Goal: Entertainment & Leisure: Browse casually

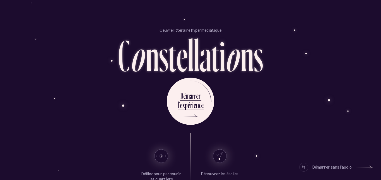
click at [25, 81] on div "Oeuvre littéraire hypermédiatique C o n s t e l l a t i o n s D é m a r r e r l…" at bounding box center [190, 90] width 335 height 180
click at [0, 161] on div "Oeuvre littéraire hypermédiatique C o n s t e l l a t i o n s D é m a r r e r l…" at bounding box center [190, 90] width 381 height 180
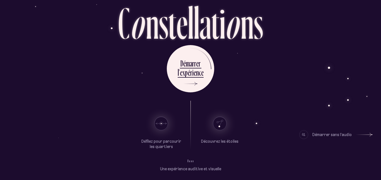
click at [188, 162] on span at bounding box center [188, 161] width 1 height 3
click at [222, 52] on div "D é m a r r e r l ’ e x p é r i e n c e" at bounding box center [190, 68] width 326 height 47
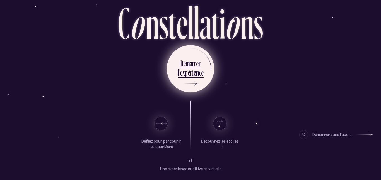
click at [195, 78] on div "l ’ e x p é r i e n c e" at bounding box center [191, 73] width 26 height 13
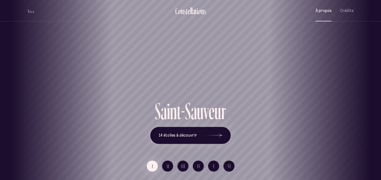
click at [323, 10] on span "À propos" at bounding box center [323, 10] width 16 height 5
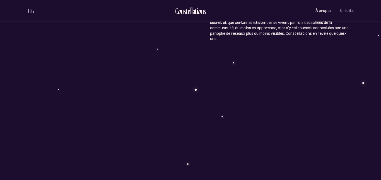
scroll to position [489, 0]
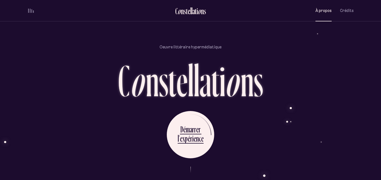
click at [156, 58] on div "n" at bounding box center [152, 80] width 13 height 44
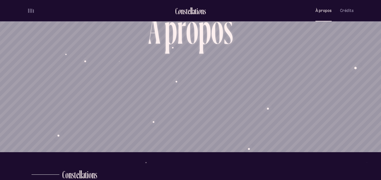
scroll to position [0, 0]
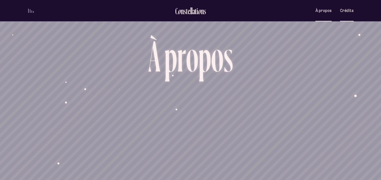
click at [345, 14] on button "Crédits" at bounding box center [347, 10] width 14 height 13
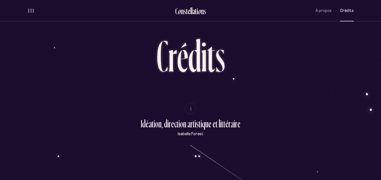
click at [33, 11] on div "volume audio" at bounding box center [31, 11] width 6 height 4
click at [183, 9] on div "n" at bounding box center [182, 10] width 3 height 9
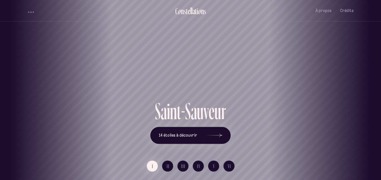
click at [91, 26] on div "Saint-Sauveur" at bounding box center [190, 50] width 381 height 100
click at [329, 11] on span "À propos" at bounding box center [323, 10] width 16 height 5
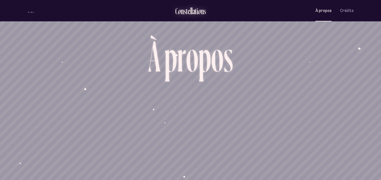
click at [197, 6] on div "i" at bounding box center [197, 10] width 1 height 9
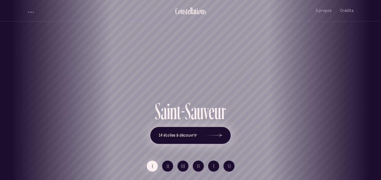
click at [208, 137] on icon at bounding box center [213, 136] width 17 height 42
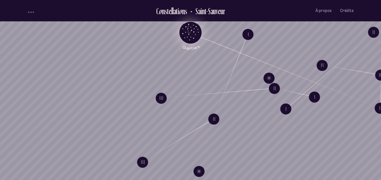
click at [189, 35] on icon "Quartiers" at bounding box center [190, 41] width 33 height 17
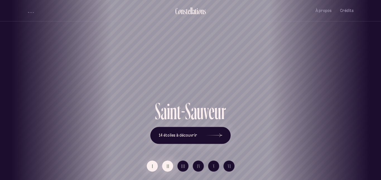
click at [167, 168] on span "II" at bounding box center [168, 166] width 3 height 5
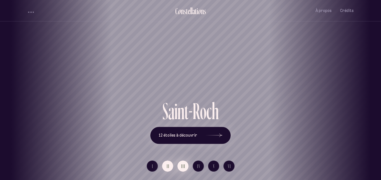
click at [185, 164] on button "III" at bounding box center [182, 166] width 11 height 11
click at [199, 165] on span "IV" at bounding box center [198, 166] width 3 height 5
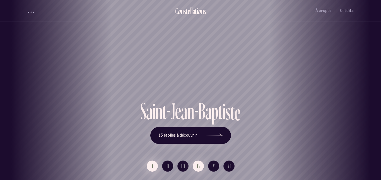
click at [150, 164] on button "I" at bounding box center [152, 166] width 11 height 11
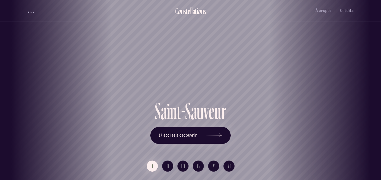
click at [308, 112] on div "S a i n t - S a u v e u r 14 étoiles à découvrir" at bounding box center [190, 122] width 326 height 44
click at [170, 162] on button "II" at bounding box center [167, 166] width 11 height 11
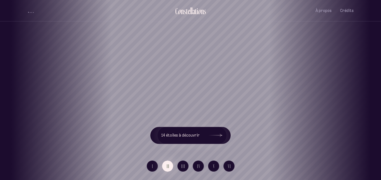
click at [177, 164] on div "[GEOGRAPHIC_DATA] [GEOGRAPHIC_DATA] [GEOGRAPHIC_DATA][PERSON_NAME][GEOGRAPHIC_D…" at bounding box center [190, 90] width 381 height 180
click at [182, 165] on span "III" at bounding box center [183, 166] width 4 height 5
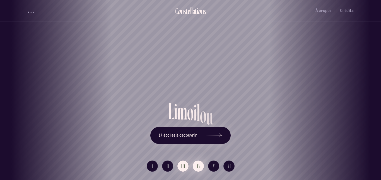
click at [202, 166] on button "IV" at bounding box center [198, 166] width 11 height 11
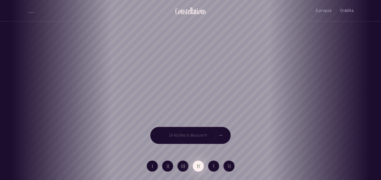
click at [198, 165] on span "IV" at bounding box center [198, 166] width 3 height 5
click at [212, 166] on button "V" at bounding box center [213, 166] width 11 height 11
click at [226, 167] on button "VI" at bounding box center [228, 166] width 11 height 11
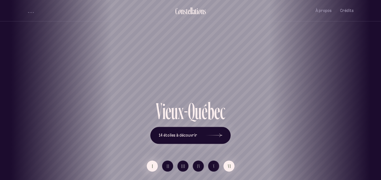
click at [156, 168] on button "I" at bounding box center [152, 166] width 11 height 11
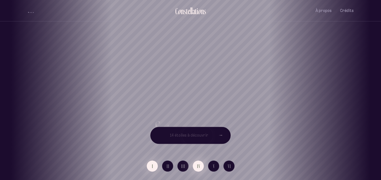
click at [198, 168] on span "IV" at bounding box center [198, 166] width 3 height 5
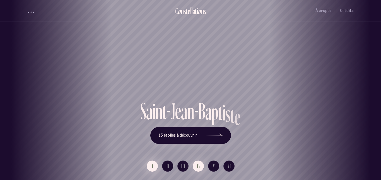
click at [152, 167] on span "I" at bounding box center [152, 166] width 1 height 5
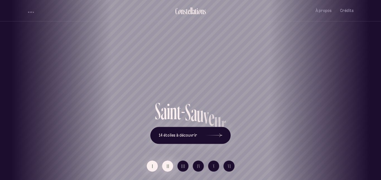
click at [168, 166] on span "II" at bounding box center [168, 166] width 3 height 5
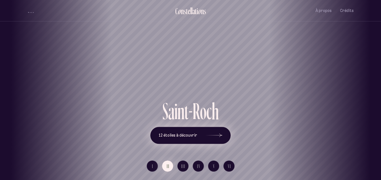
click at [219, 138] on icon at bounding box center [213, 136] width 17 height 42
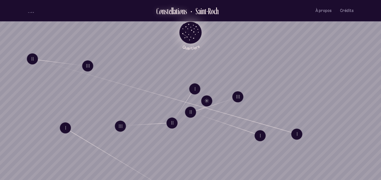
click at [172, 14] on div "l" at bounding box center [172, 10] width 1 height 9
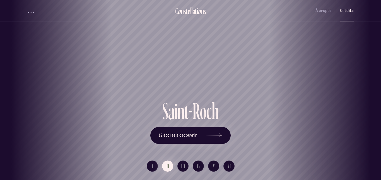
click at [353, 9] on span "Crédits" at bounding box center [347, 10] width 14 height 5
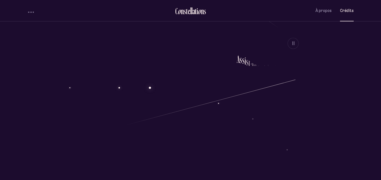
scroll to position [178, 0]
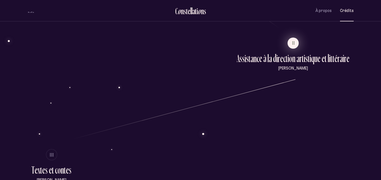
click at [295, 43] on span "II" at bounding box center [293, 43] width 3 height 5
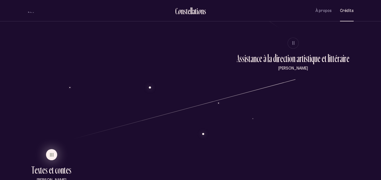
click at [52, 154] on span "III" at bounding box center [52, 155] width 4 height 5
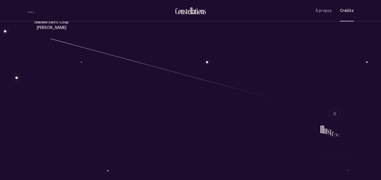
scroll to position [378, 0]
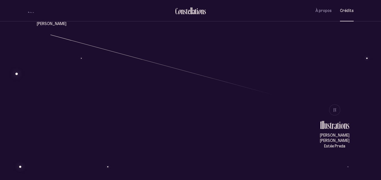
click at [335, 110] on span "IV" at bounding box center [334, 110] width 3 height 5
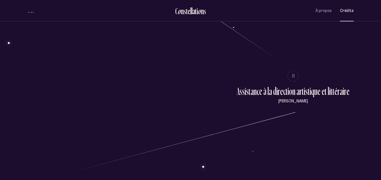
scroll to position [0, 0]
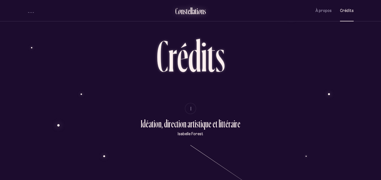
click at [187, 7] on div "t" at bounding box center [187, 10] width 2 height 9
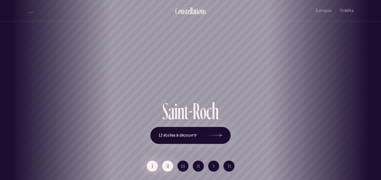
click at [152, 165] on span "I" at bounding box center [152, 166] width 1 height 5
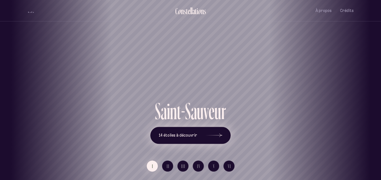
click at [181, 133] on span "14 étoiles à découvrir" at bounding box center [178, 135] width 38 height 5
